Goal: Task Accomplishment & Management: Complete application form

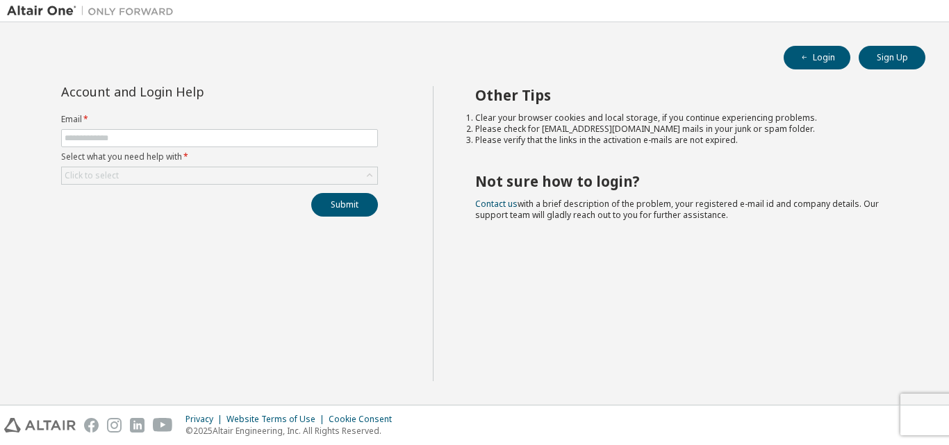
click at [165, 129] on form "Email * Select what you need help with * Click to select" at bounding box center [219, 149] width 317 height 71
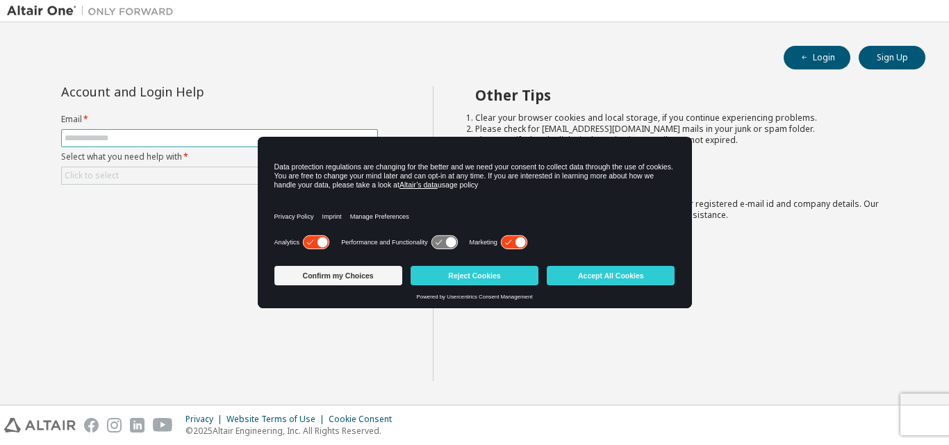
click at [180, 142] on input "text" at bounding box center [220, 138] width 310 height 11
click at [485, 270] on button "Reject Cookies" at bounding box center [475, 275] width 128 height 19
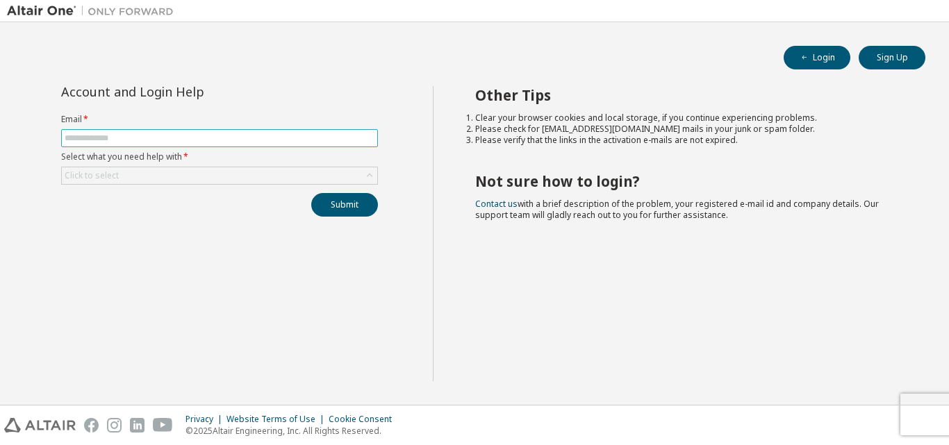
click at [144, 137] on input "text" at bounding box center [220, 138] width 310 height 11
type input "**********"
click at [204, 251] on div "**********" at bounding box center [220, 233] width 426 height 295
click at [156, 178] on div "Click to select" at bounding box center [219, 175] width 315 height 17
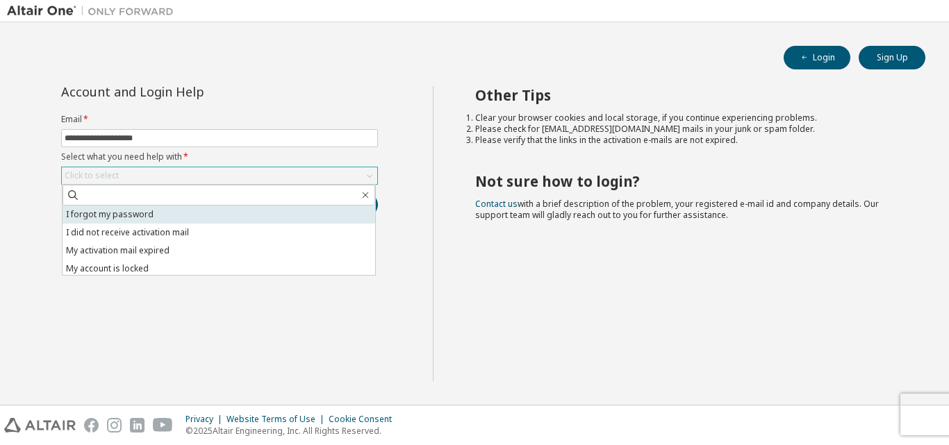
click at [154, 213] on li "I forgot my password" at bounding box center [219, 215] width 313 height 18
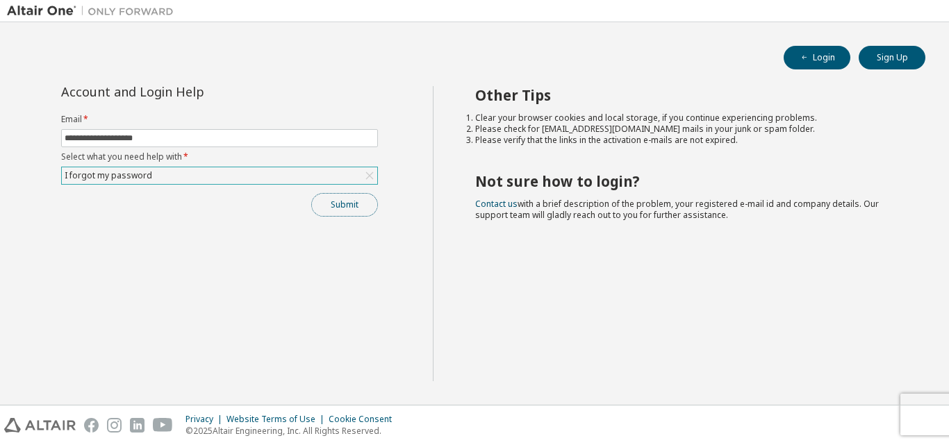
click at [356, 199] on button "Submit" at bounding box center [344, 205] width 67 height 24
click at [575, 380] on div "Other Tips Clear your browser cookies and local storage, if you continue experi…" at bounding box center [688, 233] width 510 height 295
click at [828, 61] on button "Login" at bounding box center [817, 58] width 67 height 24
